Goal: Navigation & Orientation: Find specific page/section

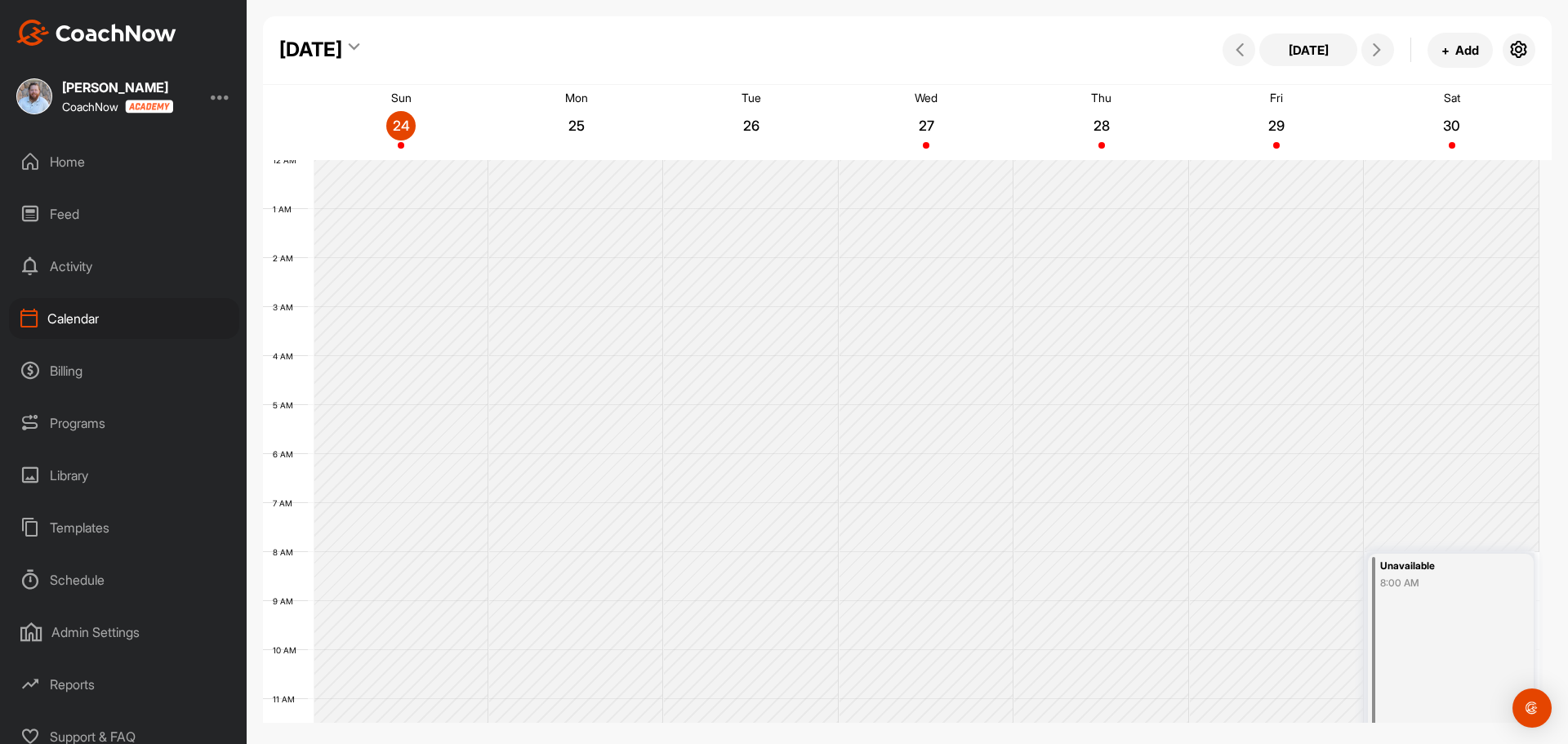
scroll to position [282, 0]
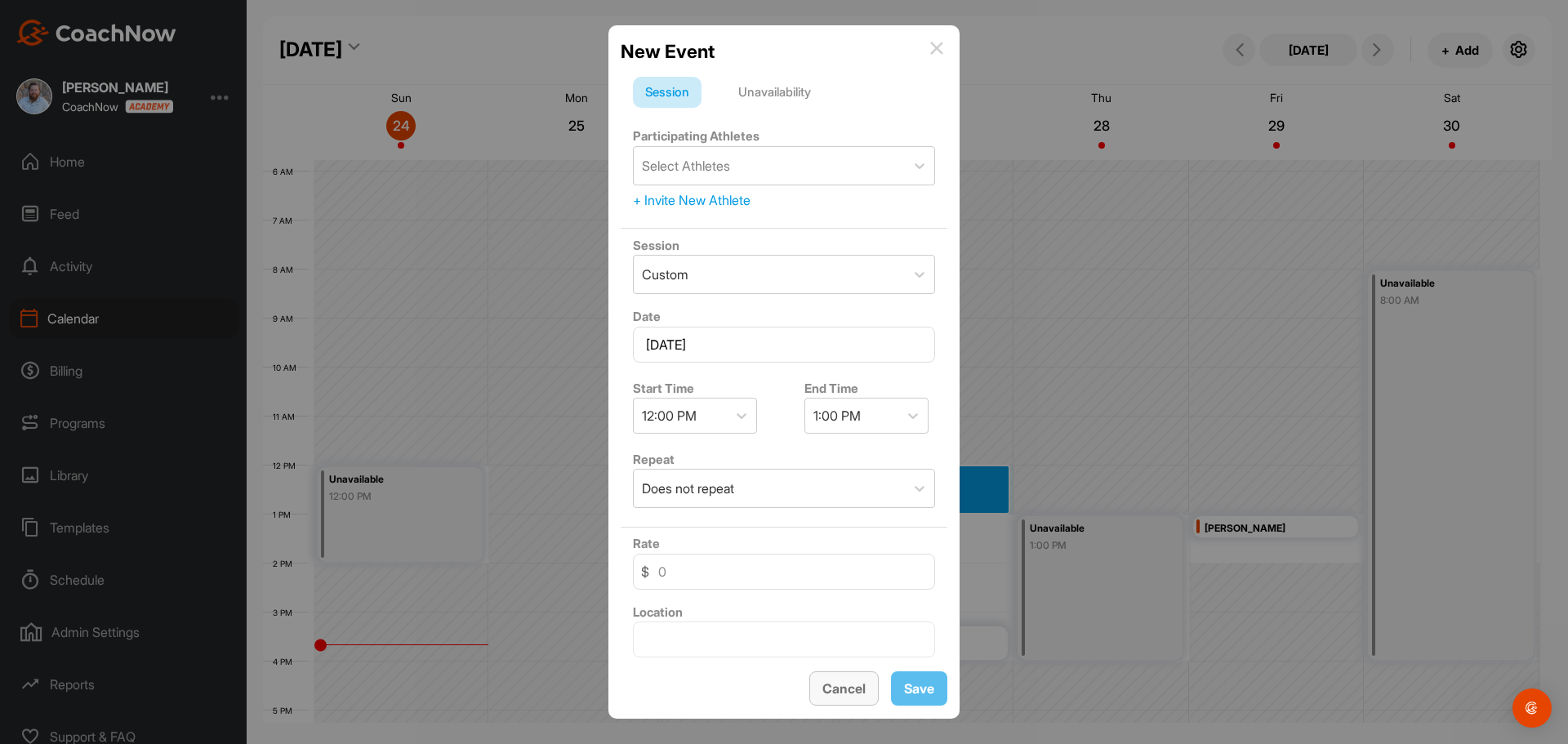
click at [842, 688] on button "Cancel" at bounding box center [844, 689] width 70 height 35
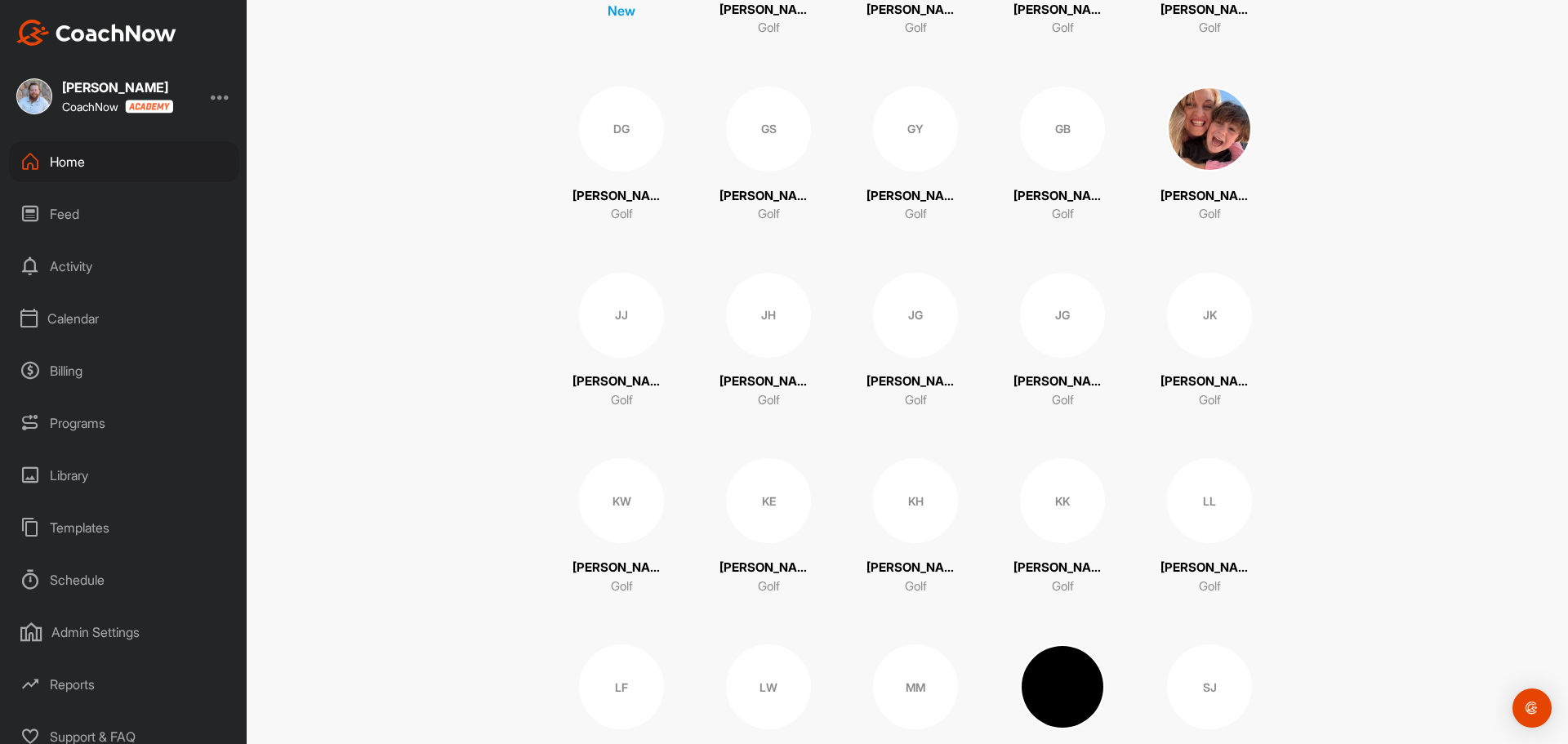
scroll to position [409, 0]
click at [65, 260] on div "Activity" at bounding box center [124, 267] width 230 height 41
